Goal: Information Seeking & Learning: Learn about a topic

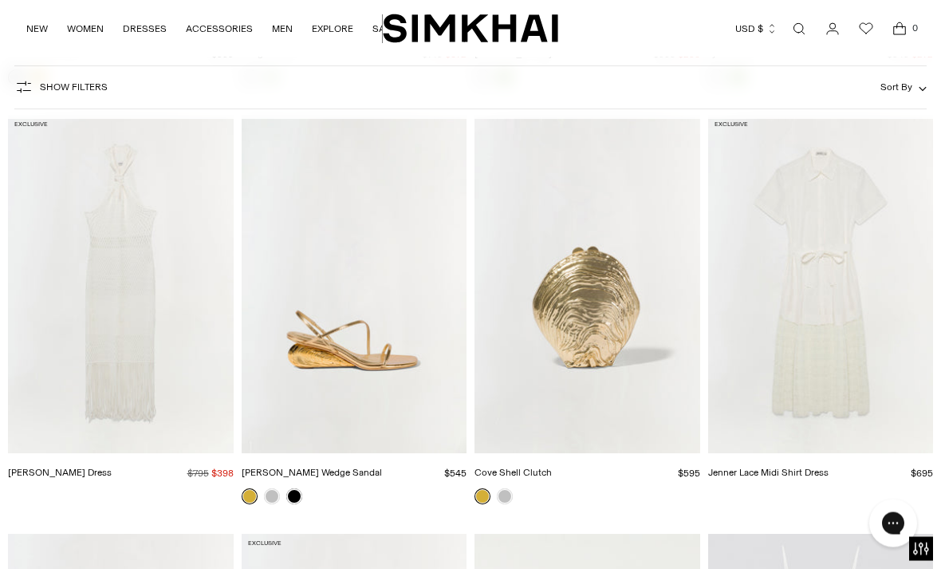
scroll to position [5110, 0]
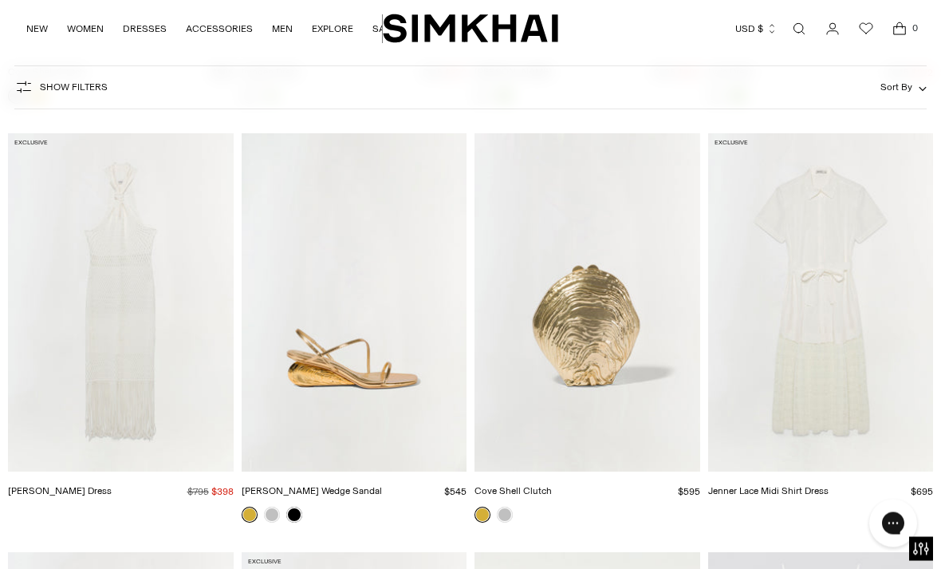
click at [840, 222] on img "Jenner Lace Midi Shirt Dress" at bounding box center [821, 303] width 226 height 338
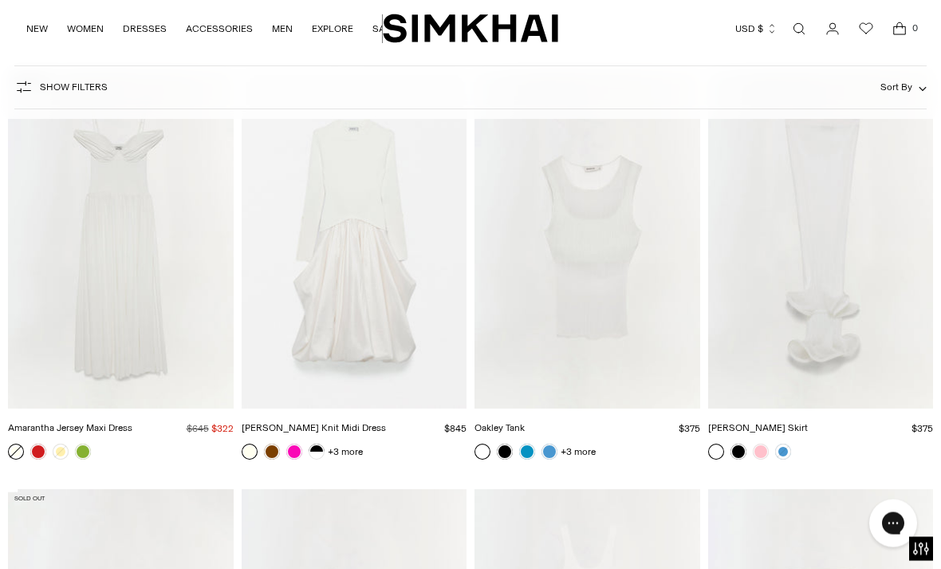
scroll to position [3487, 0]
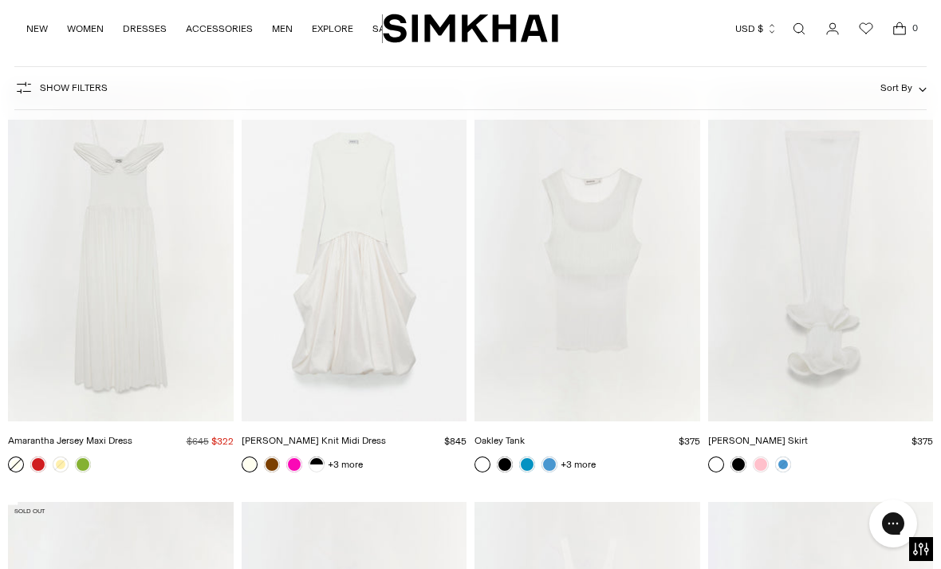
click at [198, 288] on img "Amarantha Jersey Maxi Dress" at bounding box center [121, 252] width 226 height 338
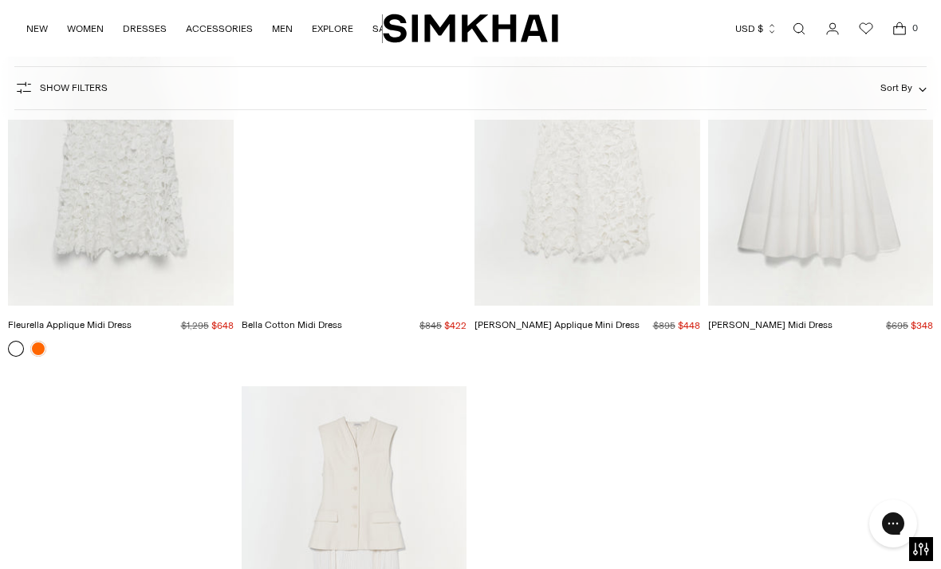
scroll to position [6966, 0]
